Goal: Navigation & Orientation: Understand site structure

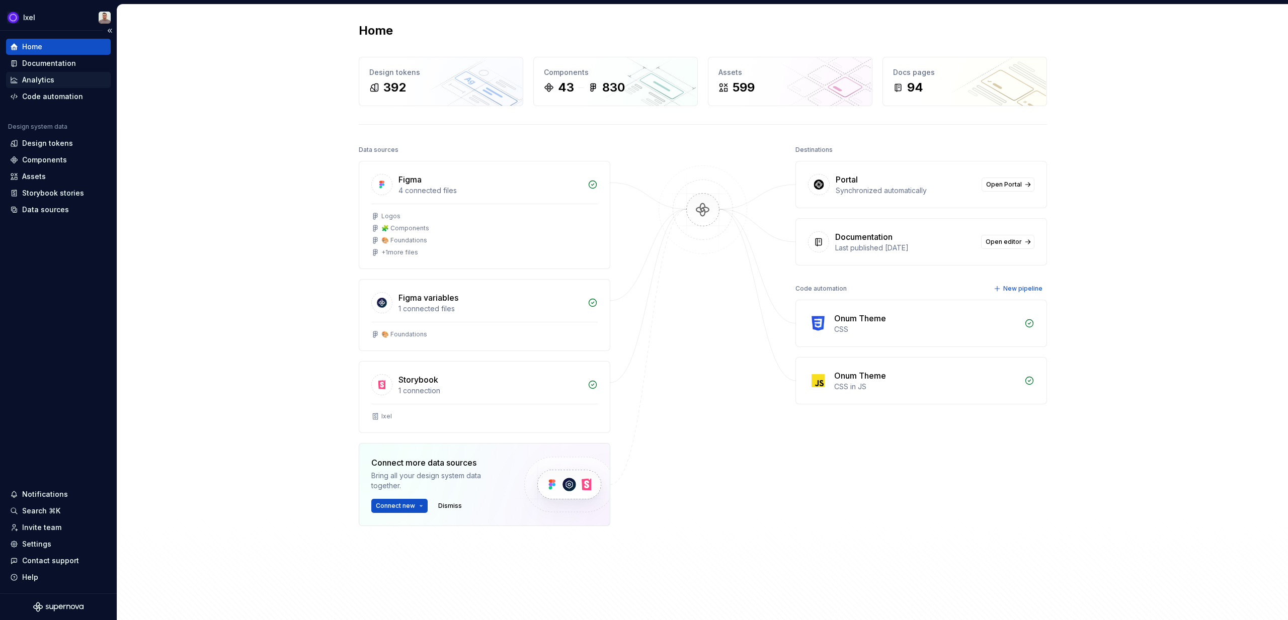
click at [69, 87] on div "Analytics" at bounding box center [58, 80] width 105 height 16
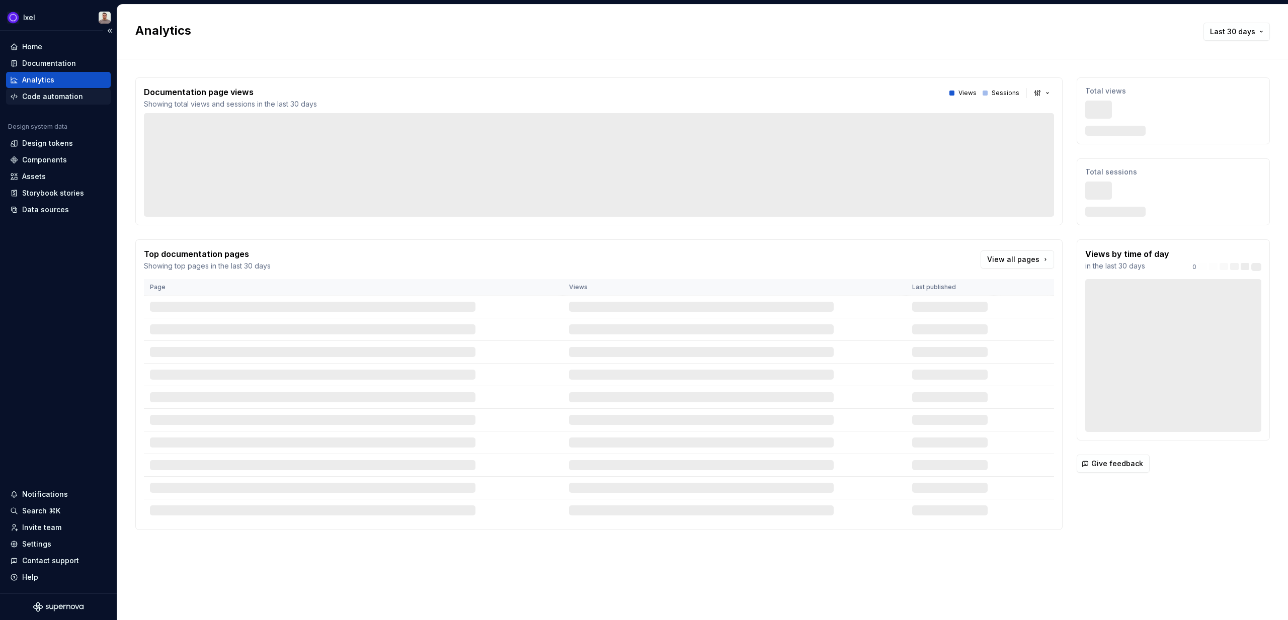
click at [57, 89] on div "Code automation" at bounding box center [58, 97] width 105 height 16
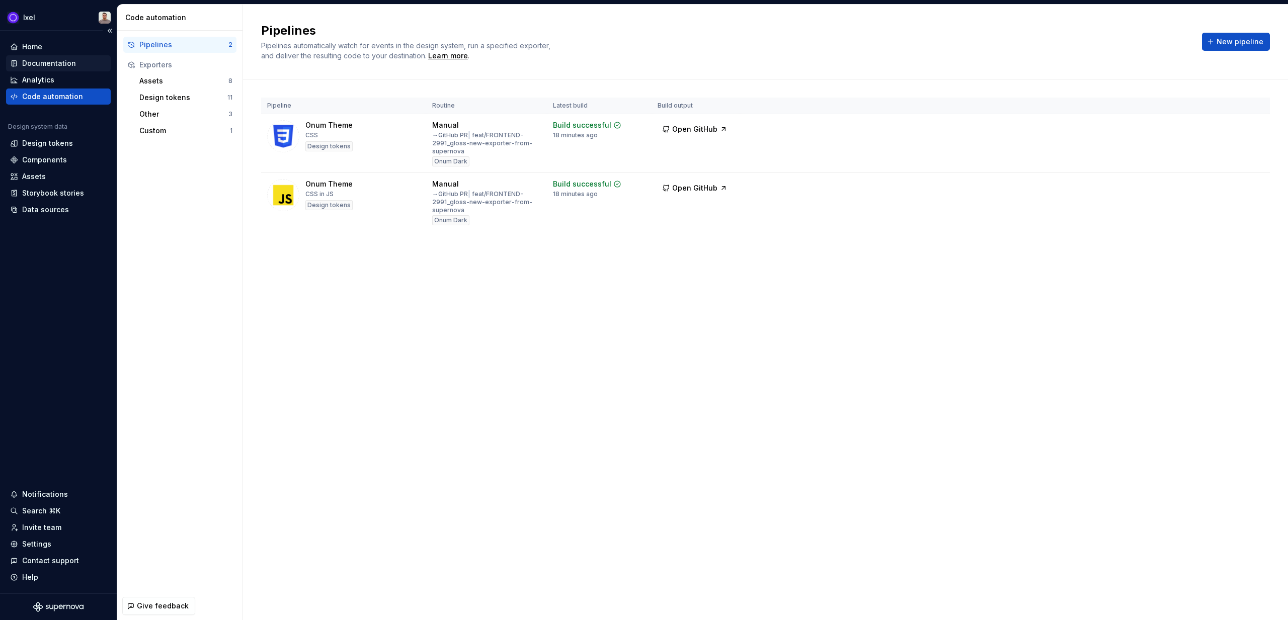
click at [53, 64] on div "Documentation" at bounding box center [49, 63] width 54 height 10
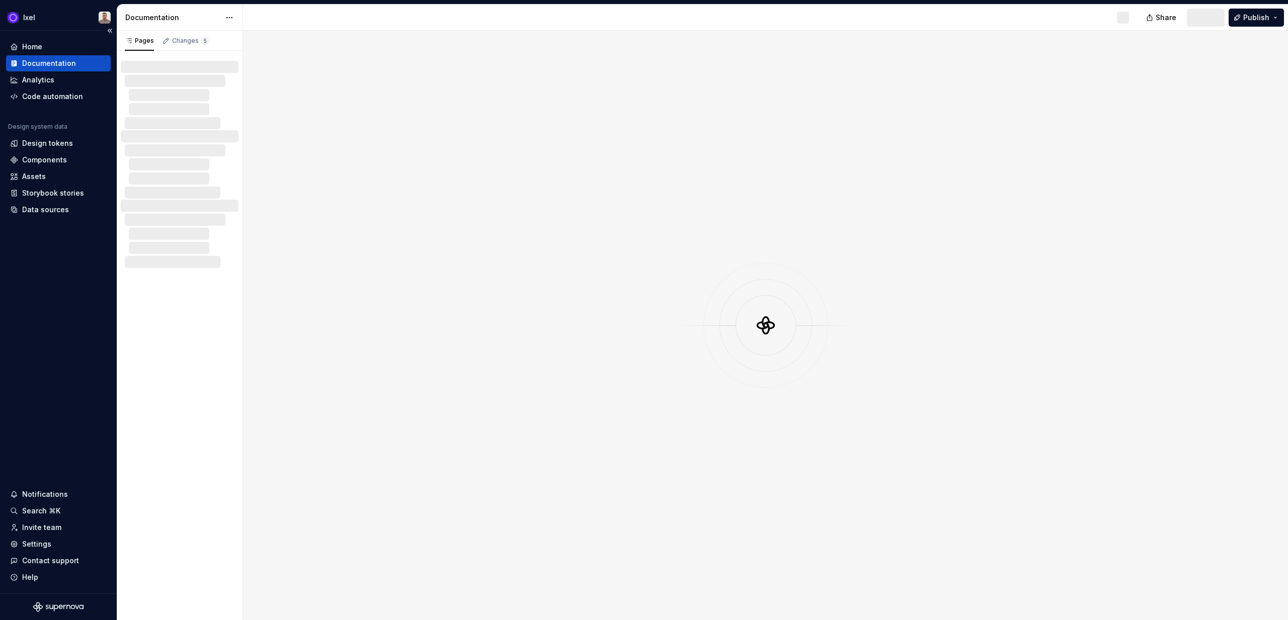
click at [43, 69] on div "Documentation" at bounding box center [58, 63] width 105 height 16
click at [29, 90] on div "Code automation" at bounding box center [58, 97] width 105 height 16
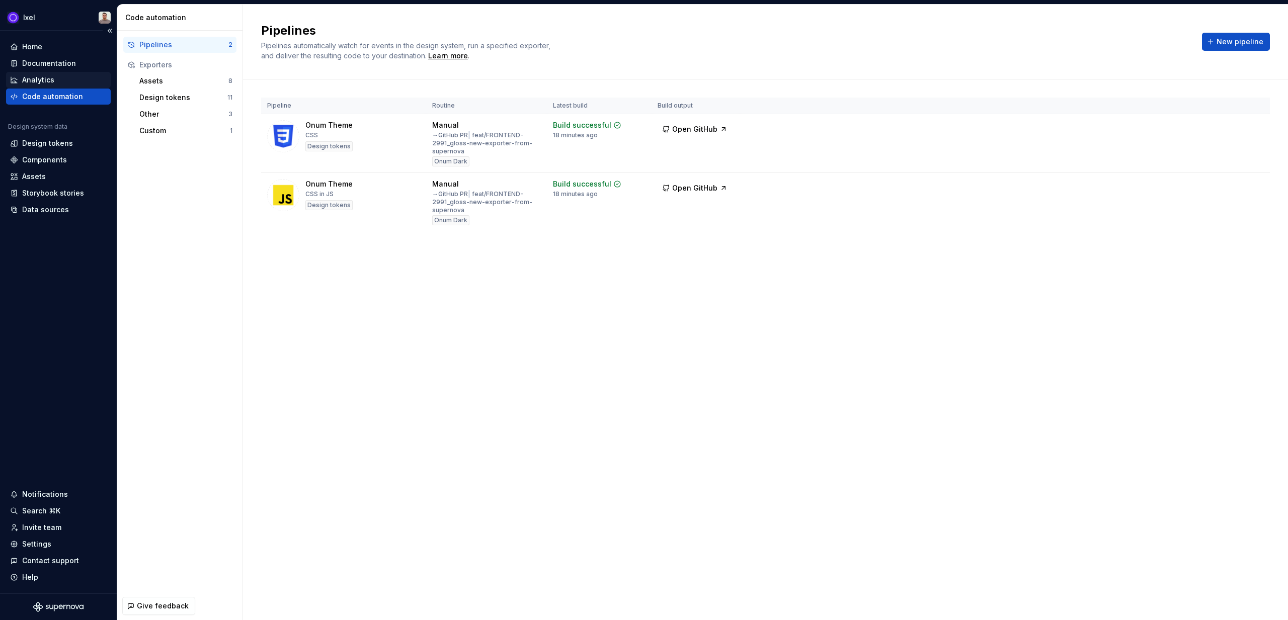
click at [34, 72] on div "Analytics" at bounding box center [58, 80] width 105 height 16
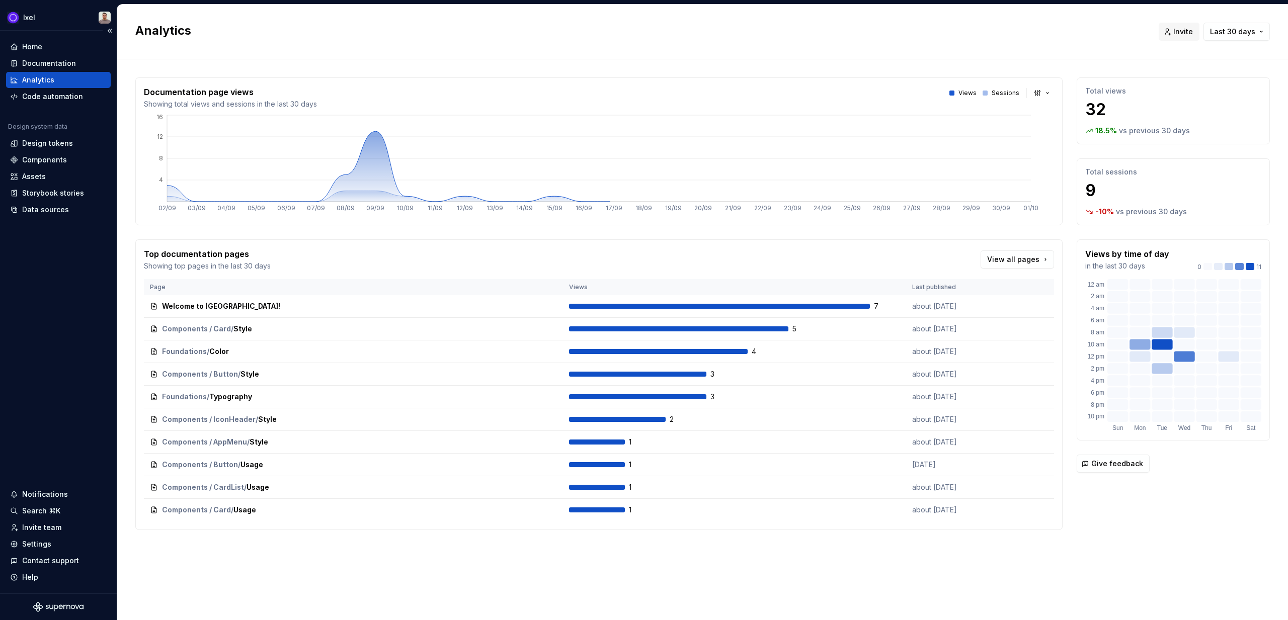
click at [28, 84] on div "Analytics" at bounding box center [38, 80] width 32 height 10
click at [33, 99] on div "Code automation" at bounding box center [52, 97] width 61 height 10
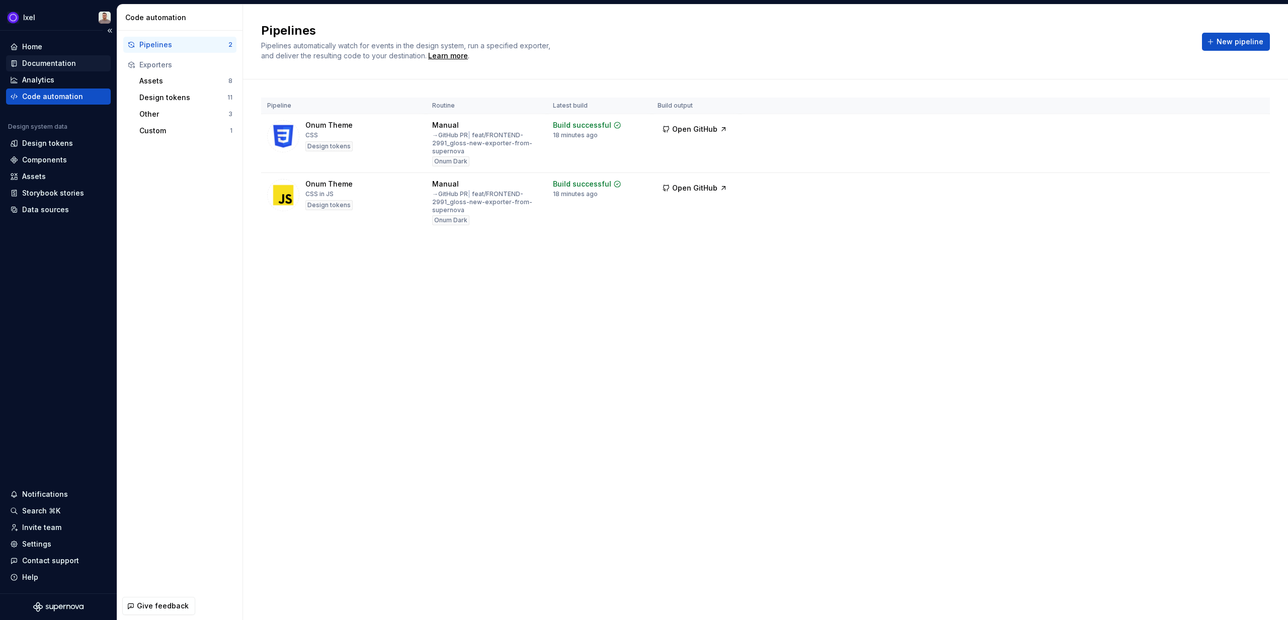
click at [58, 61] on div "Documentation" at bounding box center [49, 63] width 54 height 10
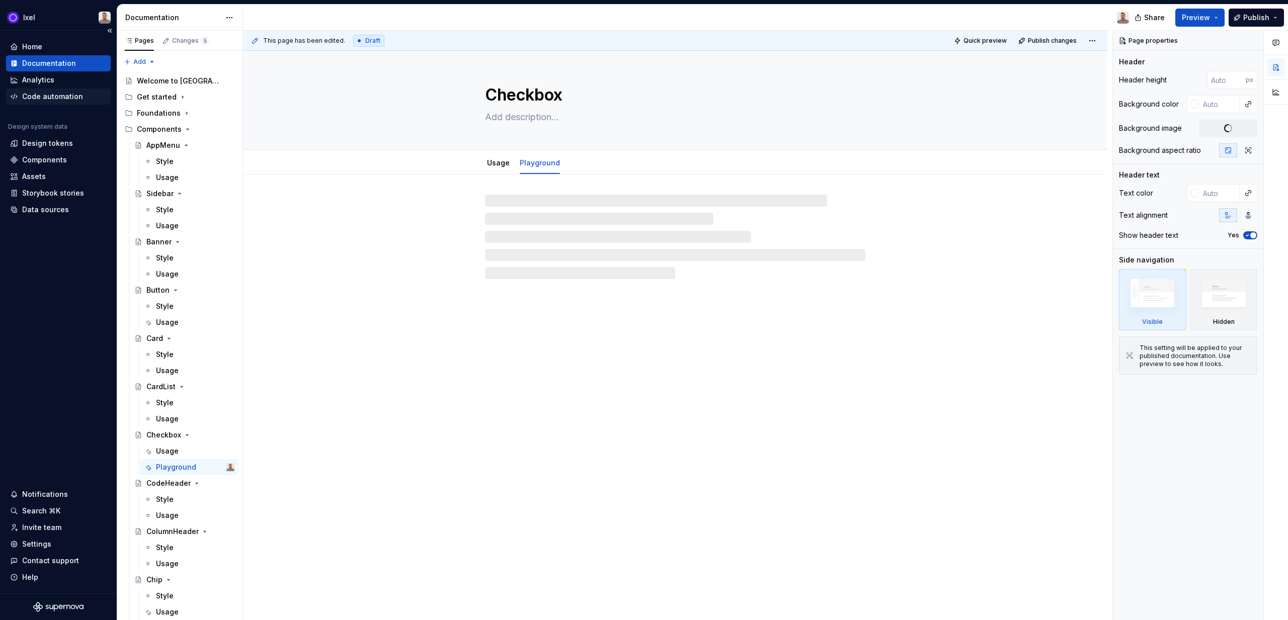
click at [47, 92] on div "Code automation" at bounding box center [52, 97] width 61 height 10
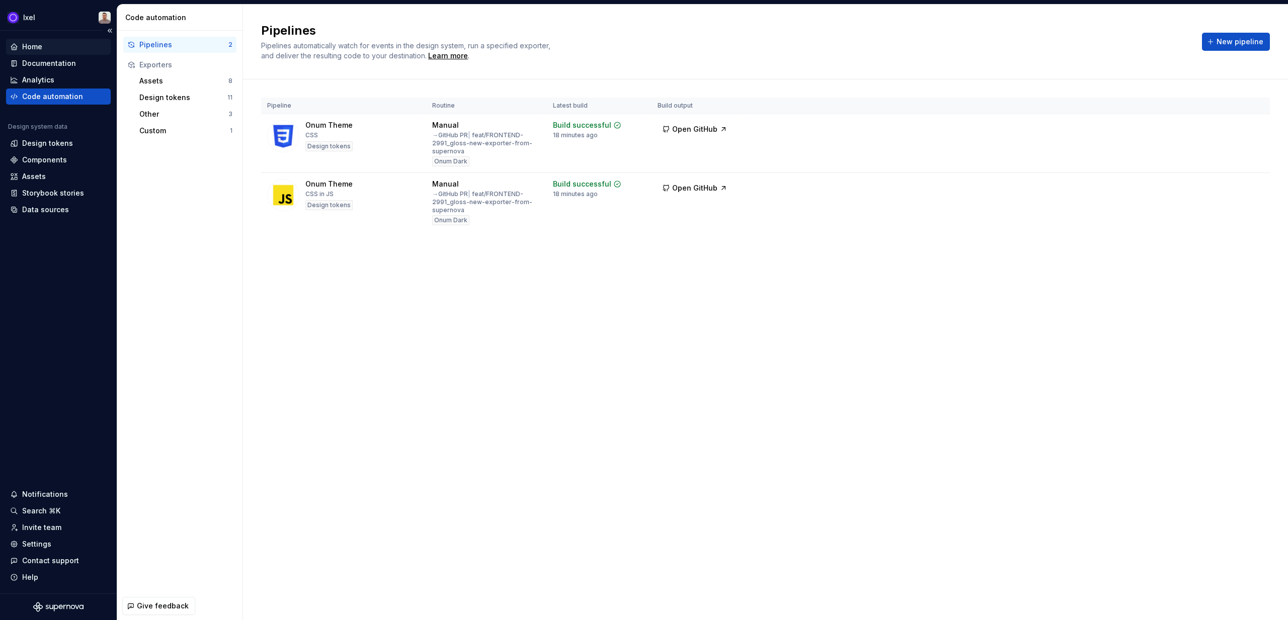
click at [44, 44] on div "Home" at bounding box center [58, 47] width 97 height 10
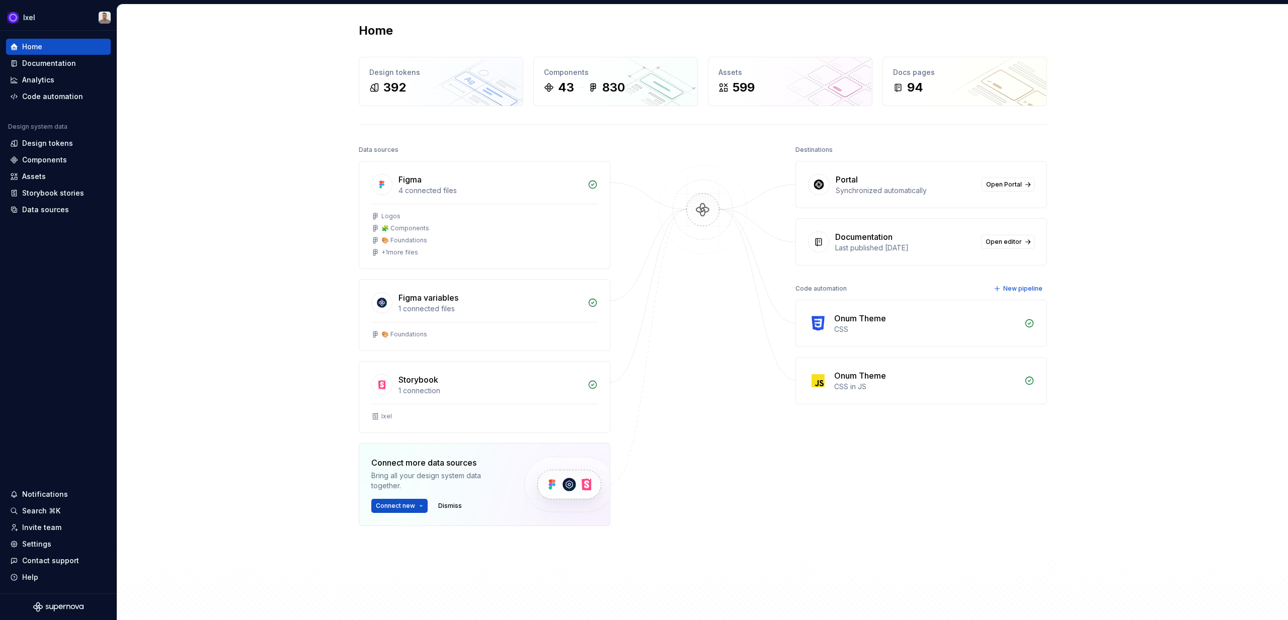
drag, startPoint x: 695, startPoint y: 208, endPoint x: 678, endPoint y: 206, distance: 17.2
click at [695, 208] on img at bounding box center [703, 220] width 98 height 109
click at [392, 508] on span "Connect new" at bounding box center [395, 506] width 39 height 8
click at [312, 485] on div "Home Design tokens 392 Components 43 830 Assets 599 Docs pages 94 Data sources …" at bounding box center [702, 320] width 1171 height 631
click at [411, 508] on button "Connect new" at bounding box center [399, 506] width 56 height 14
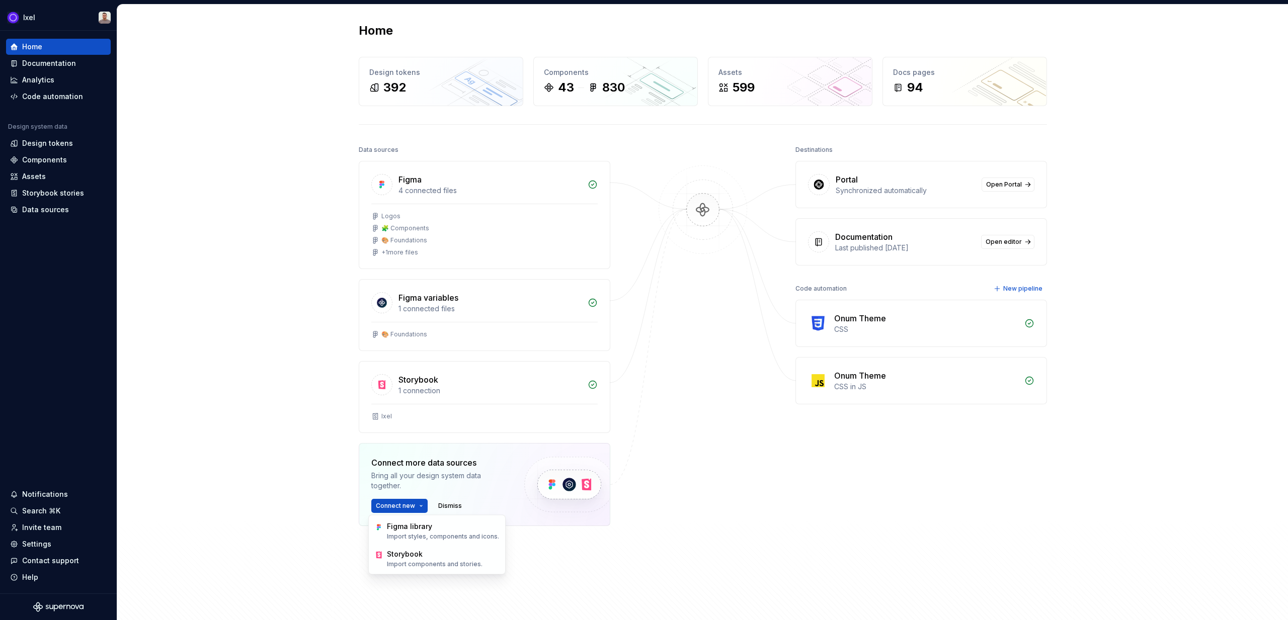
click at [317, 479] on div "Home Design tokens 392 Components 43 830 Assets 599 Docs pages 94 Data sources …" at bounding box center [702, 320] width 1171 height 631
click at [54, 213] on div "Data sources" at bounding box center [45, 210] width 47 height 10
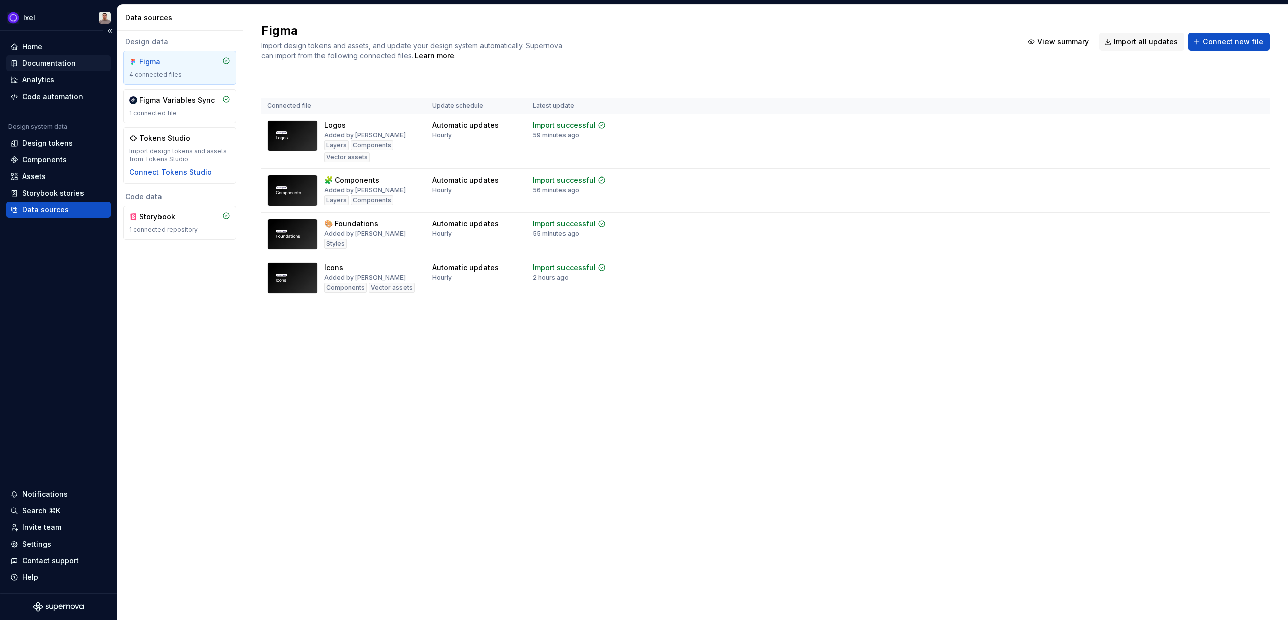
click at [50, 59] on div "Documentation" at bounding box center [49, 63] width 54 height 10
type textarea "*"
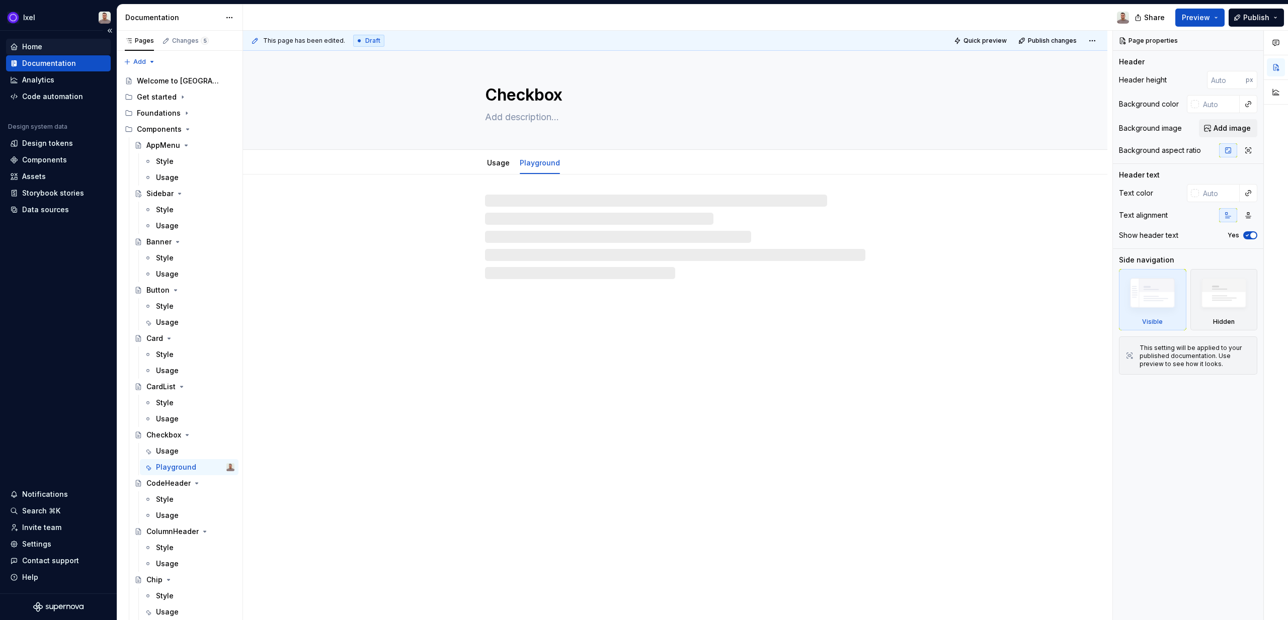
click at [51, 54] on div "Home" at bounding box center [58, 47] width 105 height 16
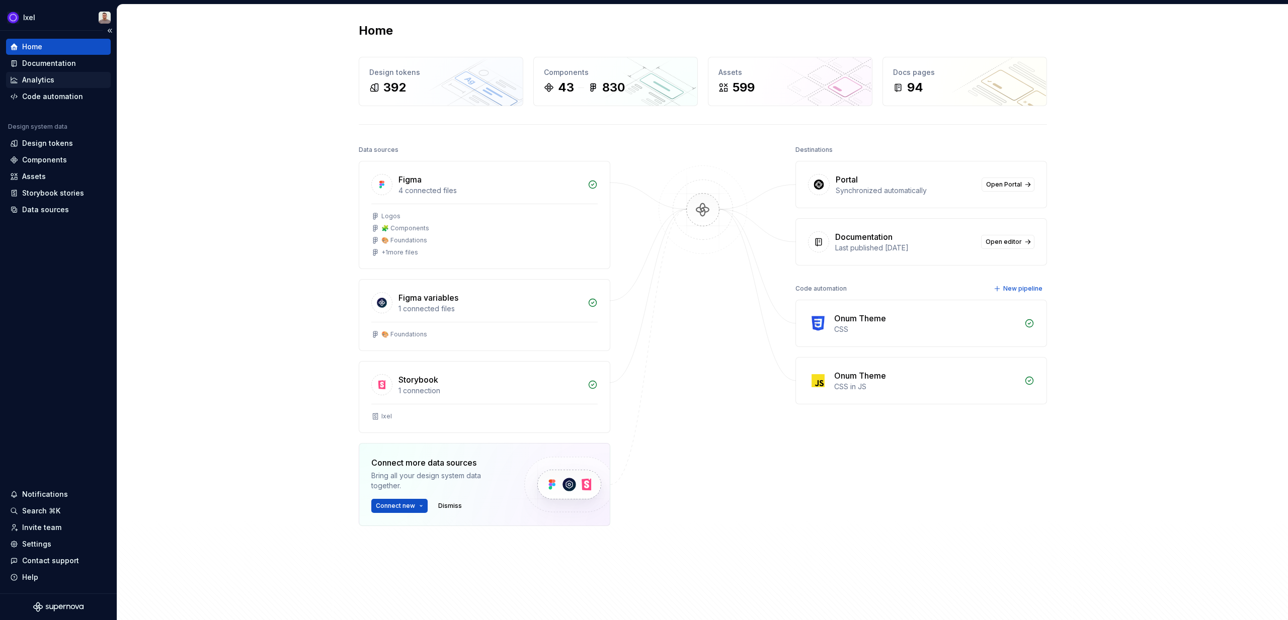
click at [45, 77] on div "Analytics" at bounding box center [38, 80] width 32 height 10
